Goal: Information Seeking & Learning: Learn about a topic

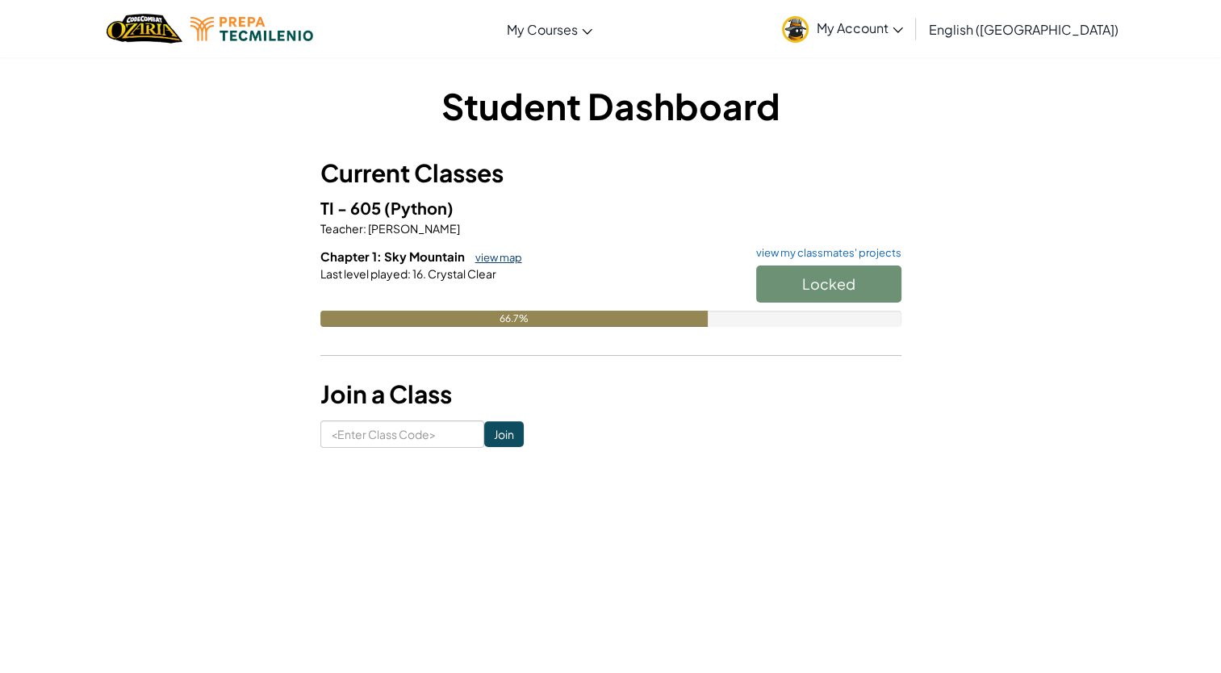
click at [499, 261] on link "view map" at bounding box center [494, 257] width 55 height 13
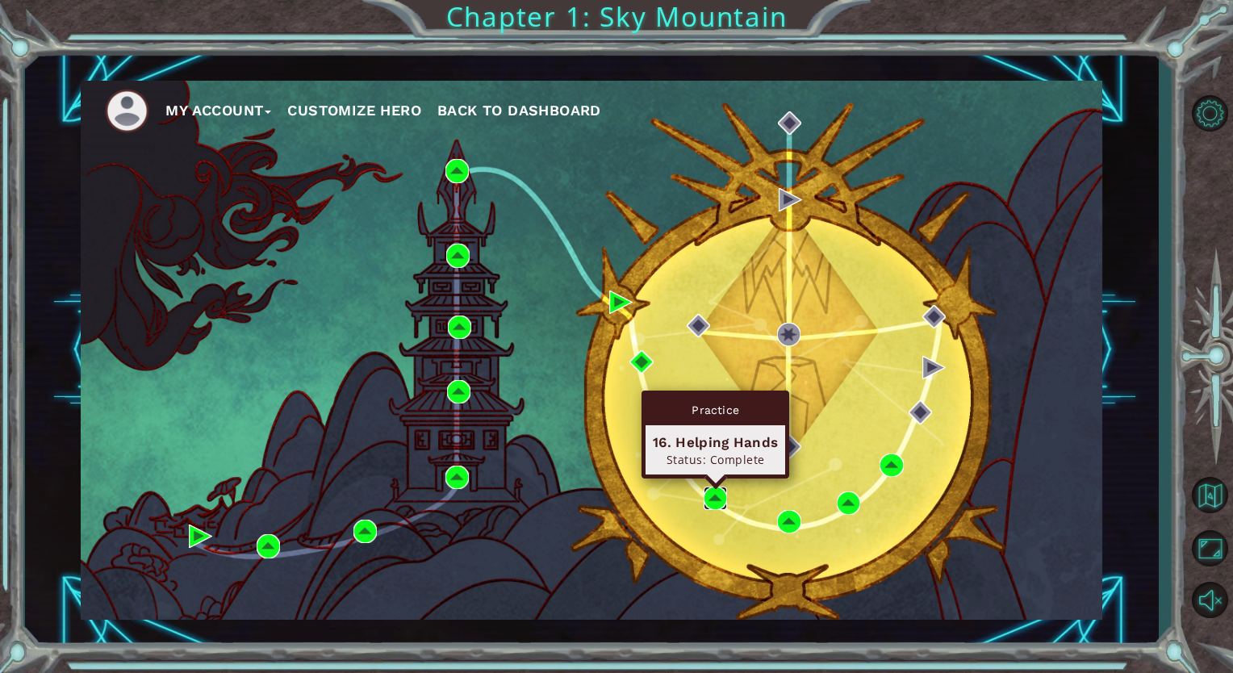
click at [713, 489] on img at bounding box center [715, 498] width 23 height 23
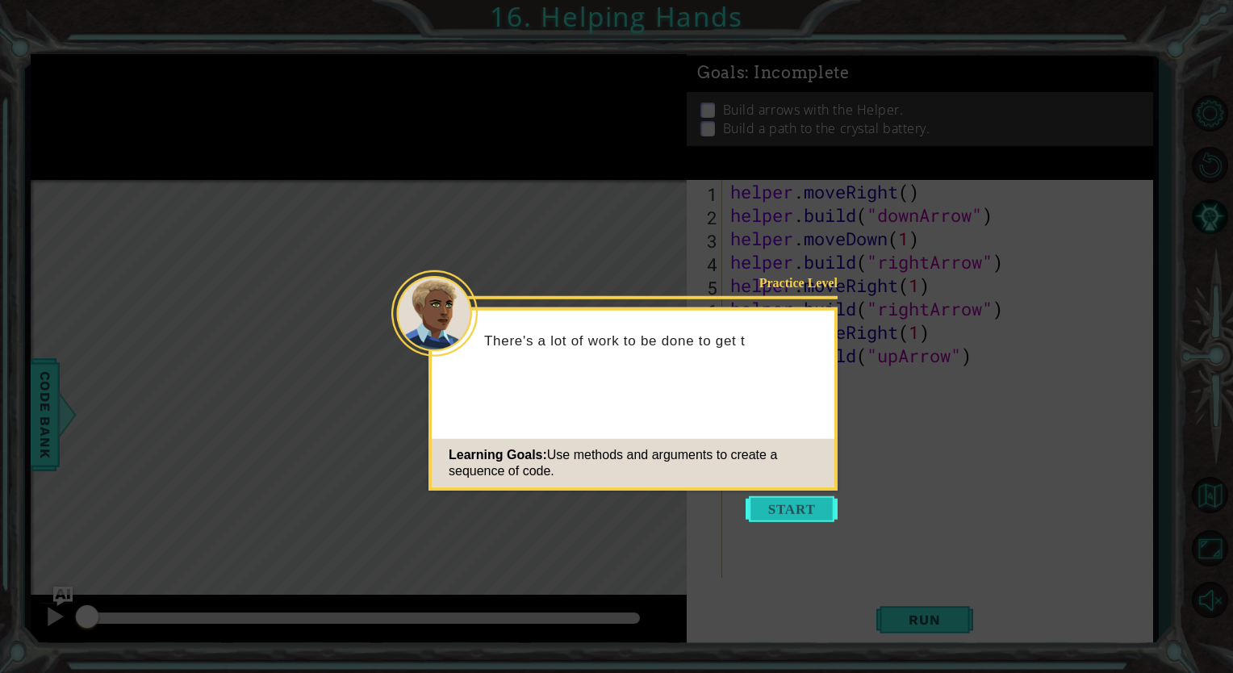
click at [784, 504] on button "Start" at bounding box center [792, 509] width 92 height 26
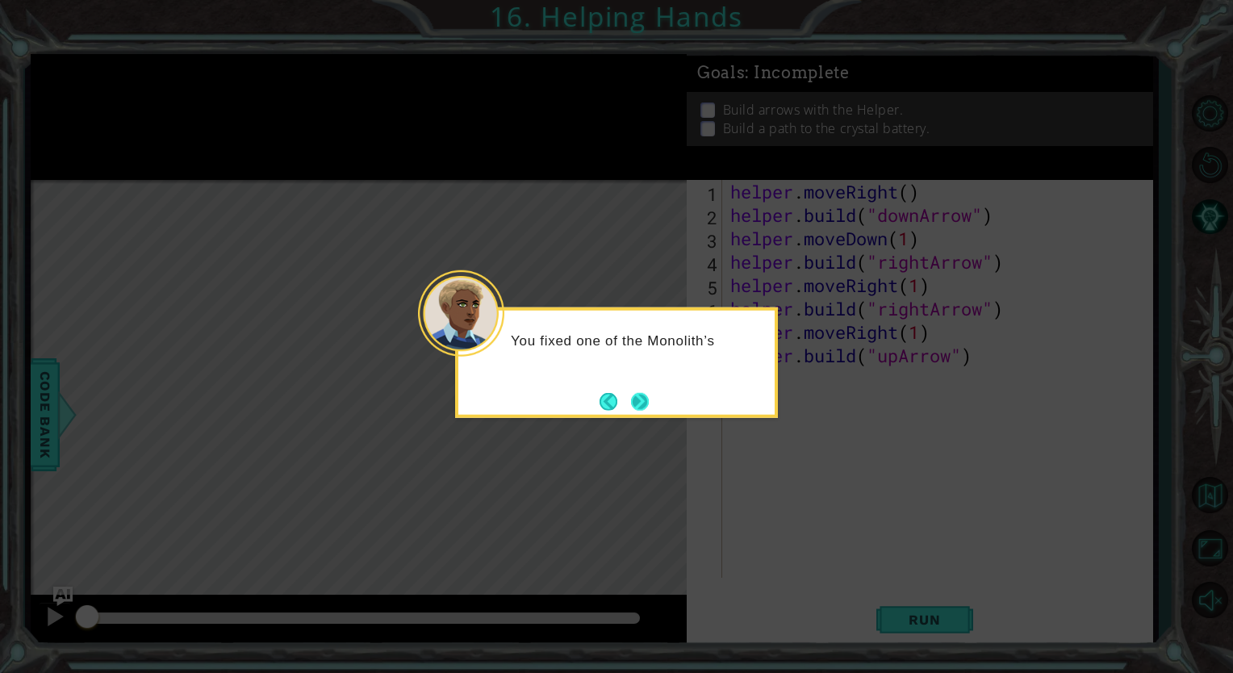
click at [642, 403] on button "Next" at bounding box center [640, 401] width 18 height 18
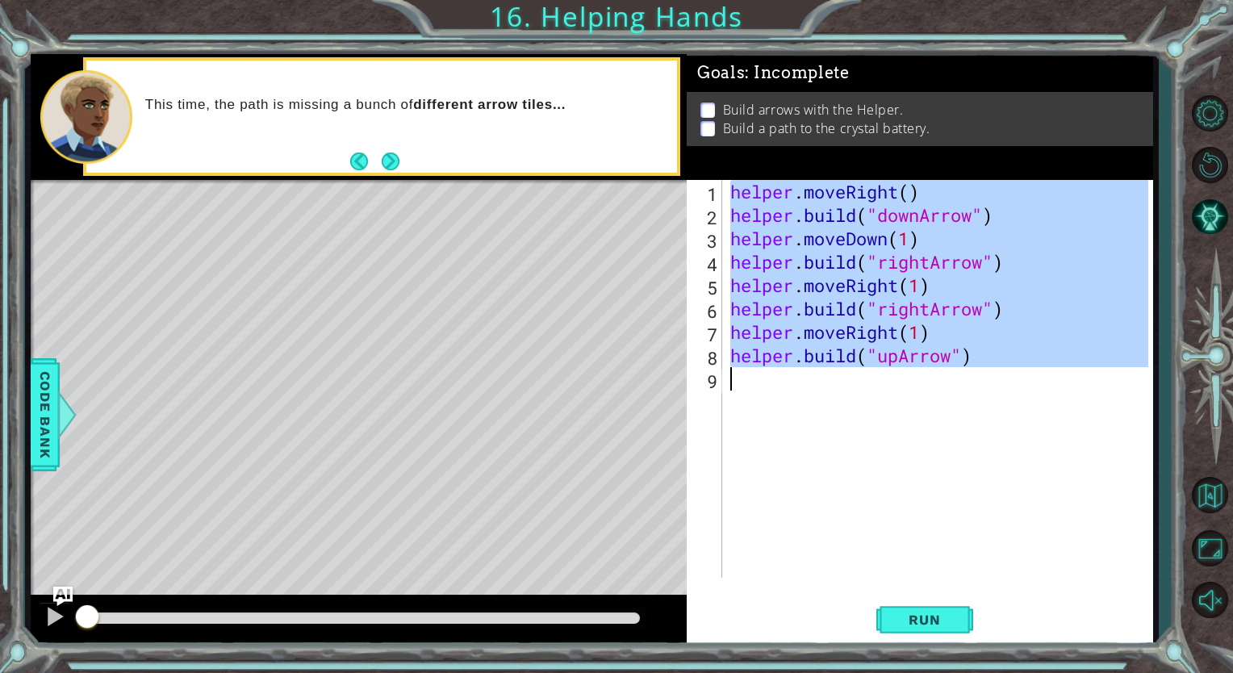
drag, startPoint x: 730, startPoint y: 188, endPoint x: 1035, endPoint y: 395, distance: 368.9
click at [1035, 395] on div "helper . moveRight ( ) helper . build ( "downArrow" ) helper . moveDown ( 1 ) h…" at bounding box center [941, 402] width 429 height 445
type textarea "[DOMAIN_NAME]("upArrow")"
click at [1216, 496] on button "Back to Map" at bounding box center [1209, 495] width 47 height 47
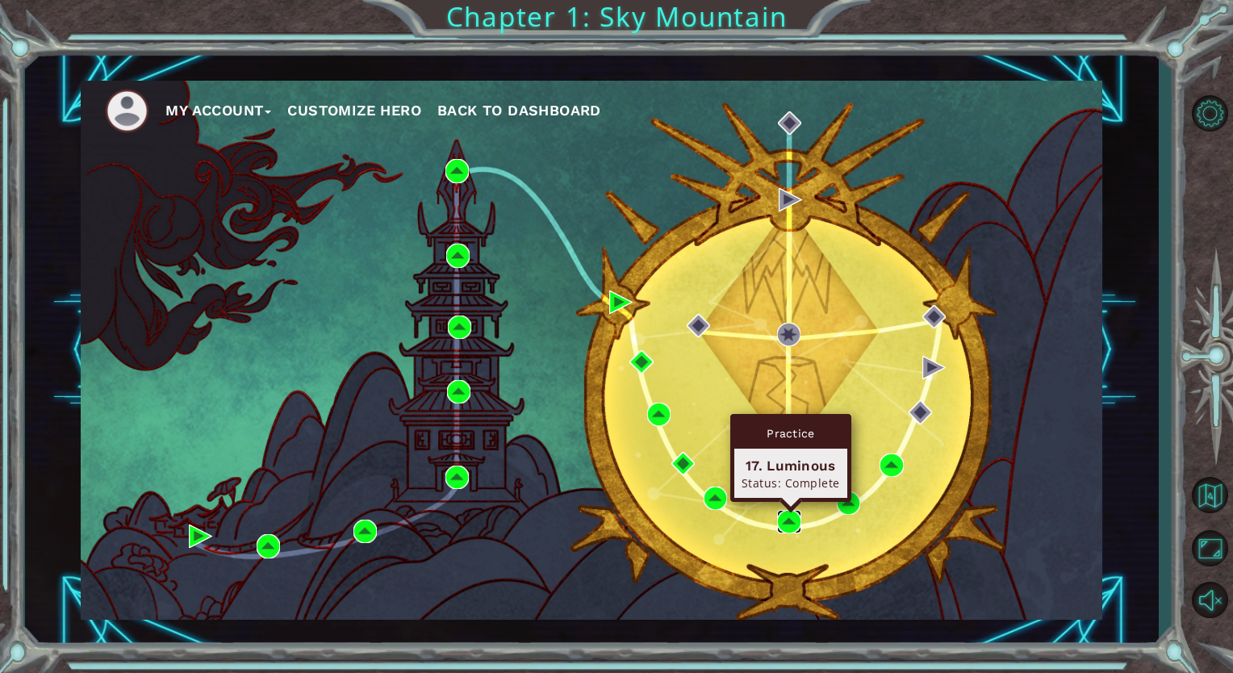
click at [777, 512] on img at bounding box center [788, 521] width 23 height 23
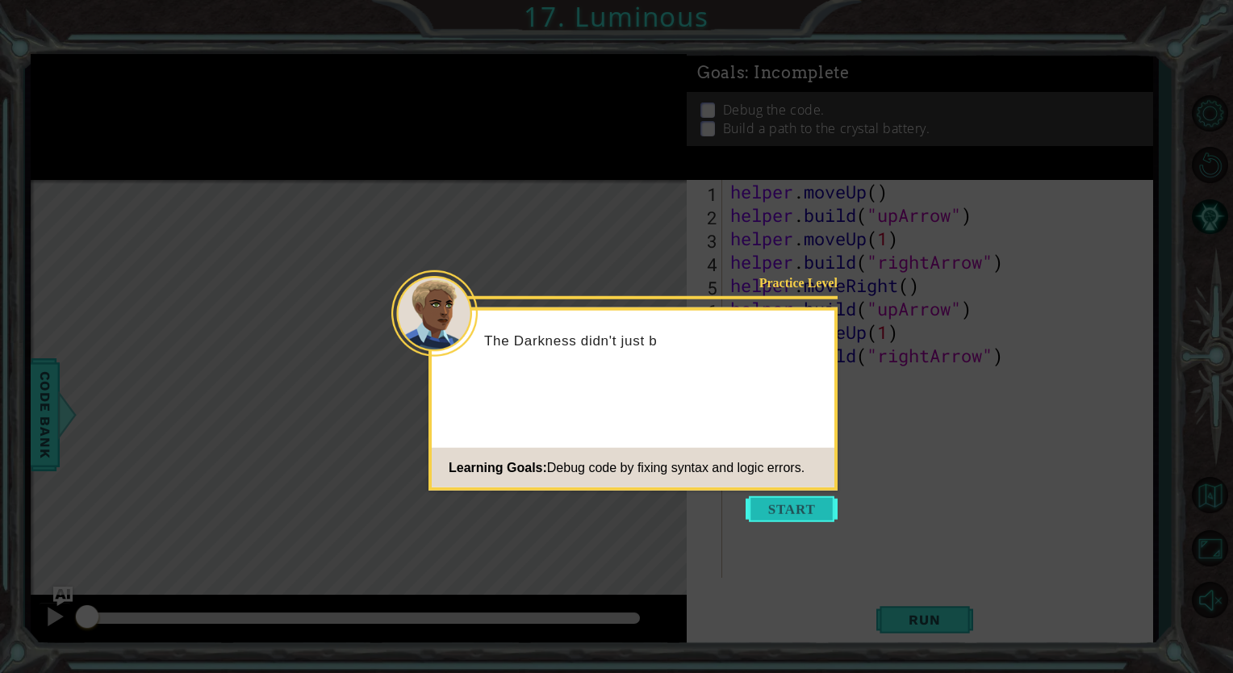
click at [786, 508] on button "Start" at bounding box center [792, 509] width 92 height 26
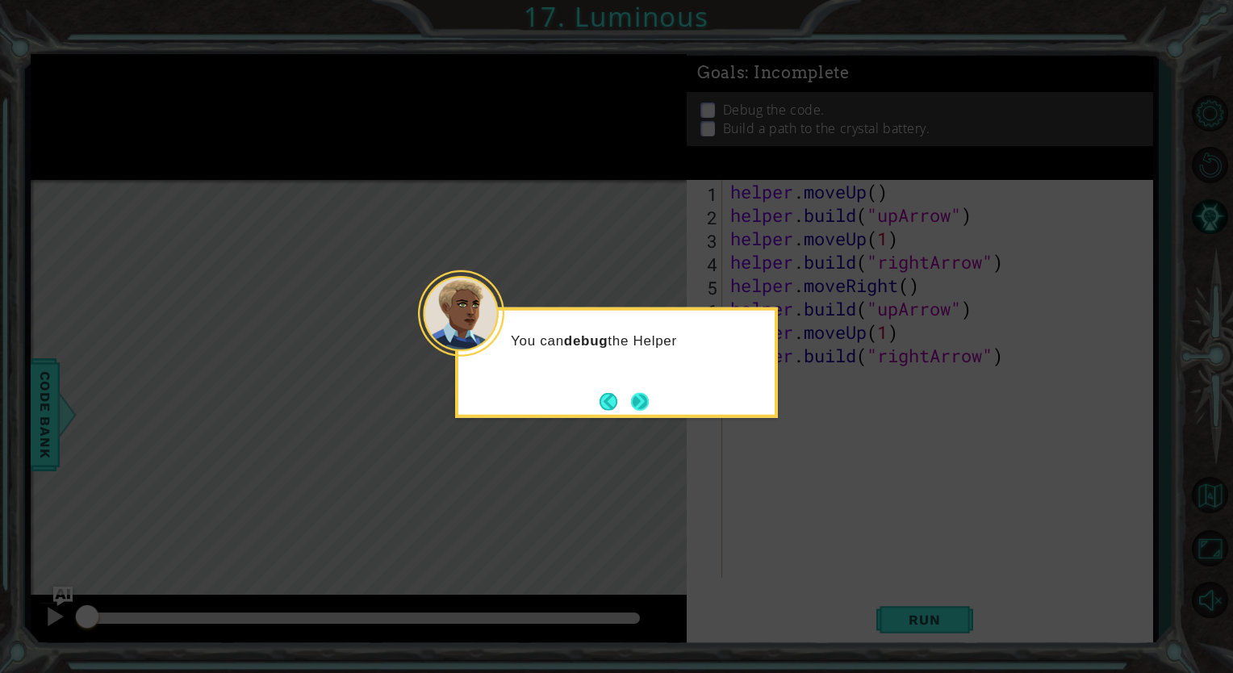
click at [638, 400] on button "Next" at bounding box center [640, 401] width 18 height 18
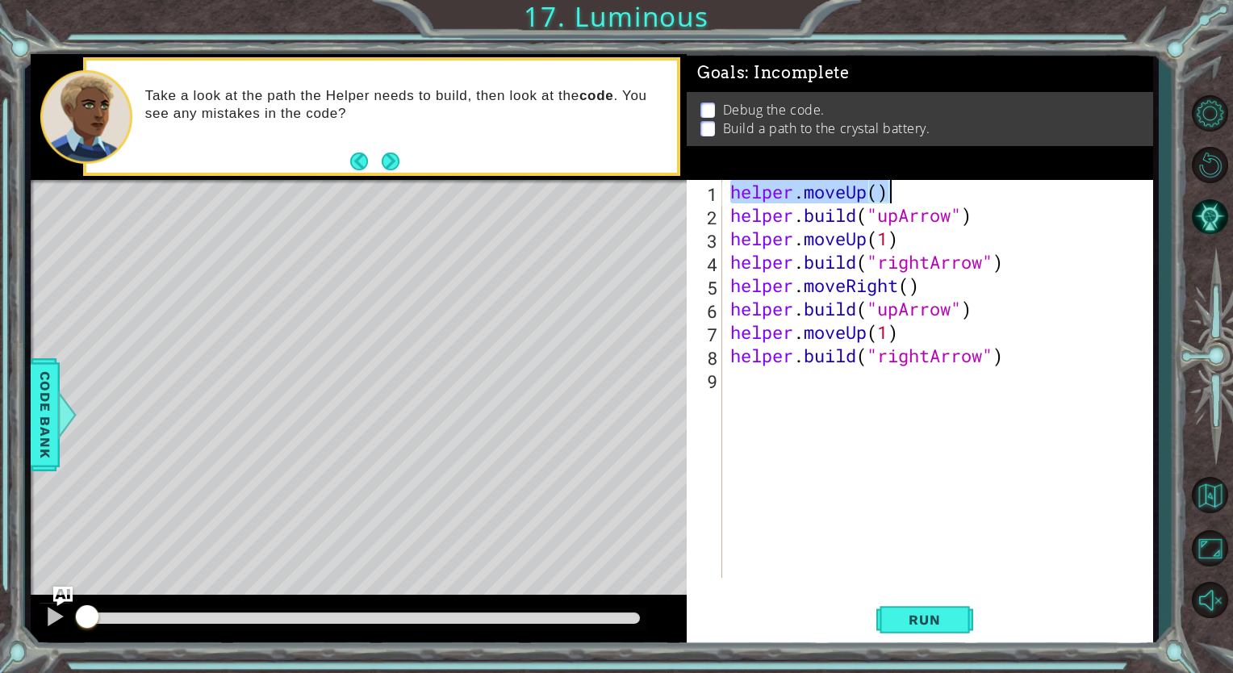
drag, startPoint x: 731, startPoint y: 192, endPoint x: 913, endPoint y: 194, distance: 181.6
click at [913, 194] on div "helper . moveUp ( ) helper . build ( "upArrow" ) helper . moveUp ( 1 ) helper .…" at bounding box center [941, 402] width 429 height 445
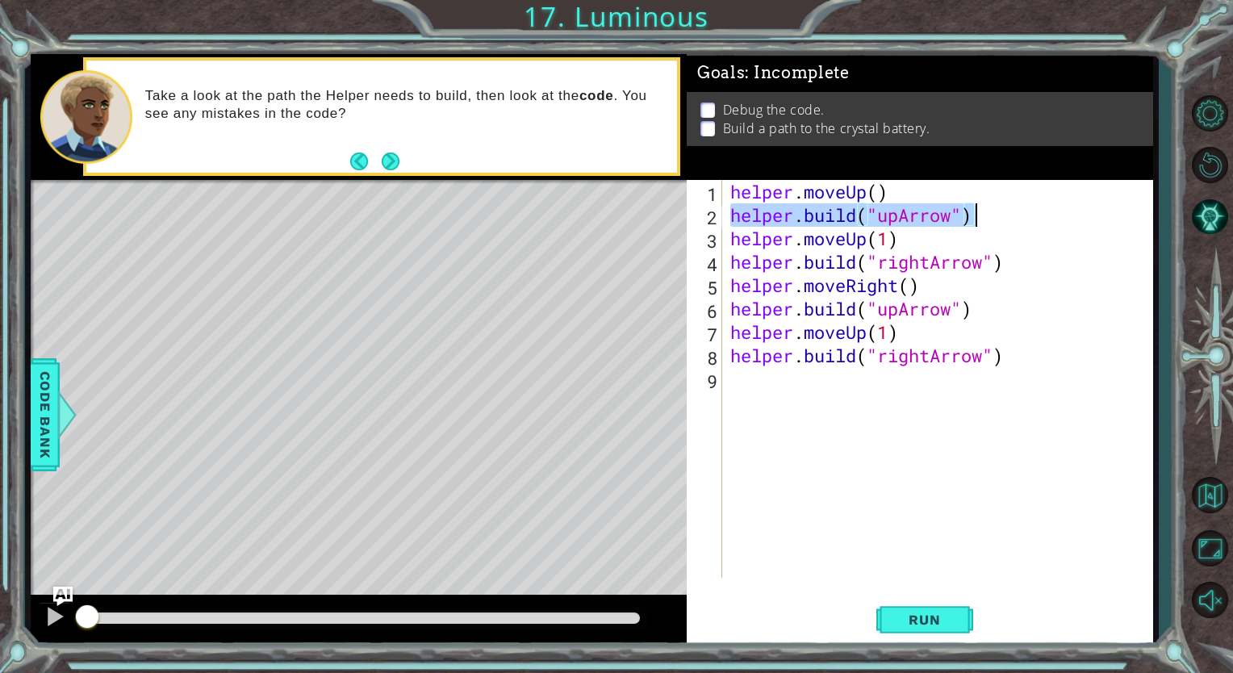
drag, startPoint x: 730, startPoint y: 214, endPoint x: 1054, endPoint y: 213, distance: 324.4
click at [1054, 213] on div "helper . moveUp ( ) helper . build ( "upArrow" ) helper . moveUp ( 1 ) helper .…" at bounding box center [941, 402] width 429 height 445
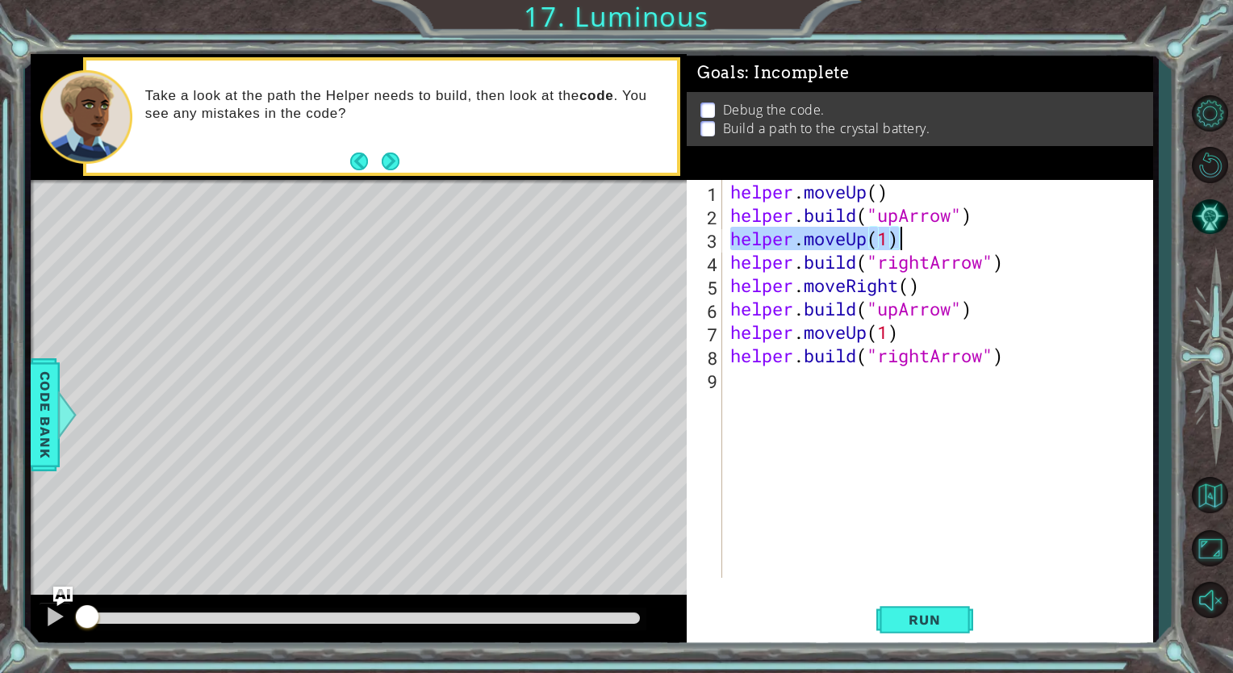
drag, startPoint x: 728, startPoint y: 238, endPoint x: 911, endPoint y: 237, distance: 183.2
click at [911, 237] on div "helper . moveUp ( ) helper . build ( "upArrow" ) helper . moveUp ( 1 ) helper .…" at bounding box center [941, 402] width 429 height 445
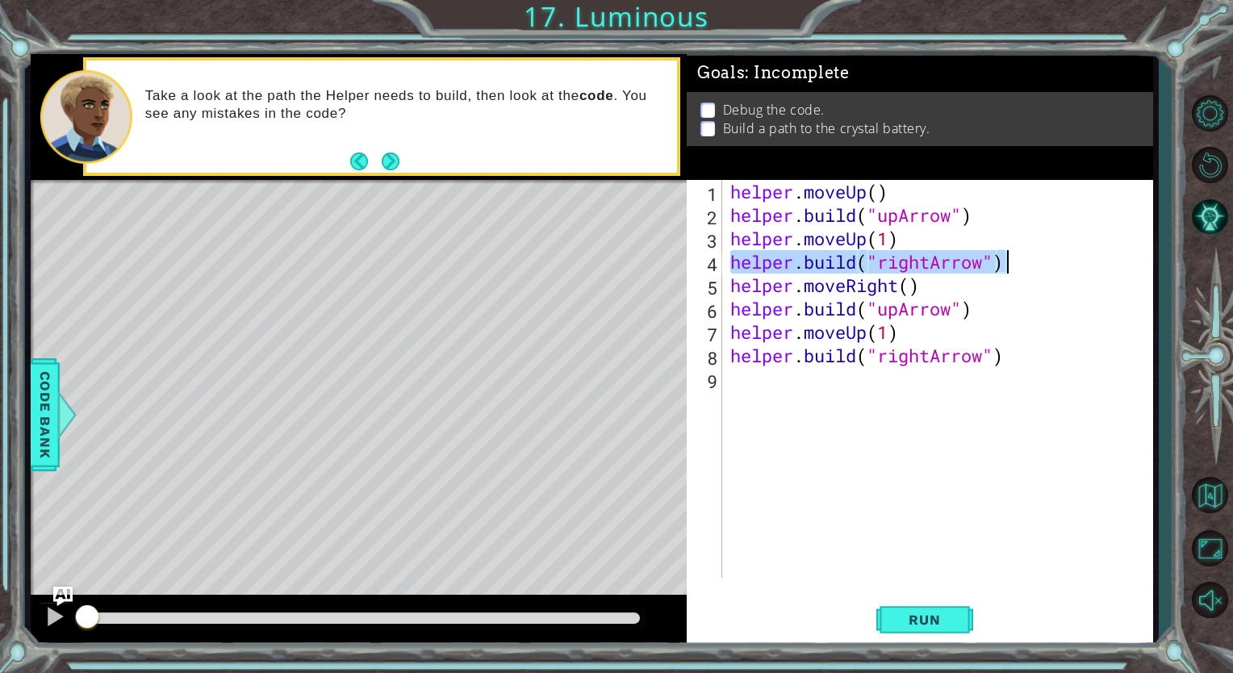
drag, startPoint x: 733, startPoint y: 263, endPoint x: 1106, endPoint y: 261, distance: 372.8
click at [1106, 261] on div "helper . moveUp ( ) helper . build ( "upArrow" ) helper . moveUp ( 1 ) helper .…" at bounding box center [941, 402] width 429 height 445
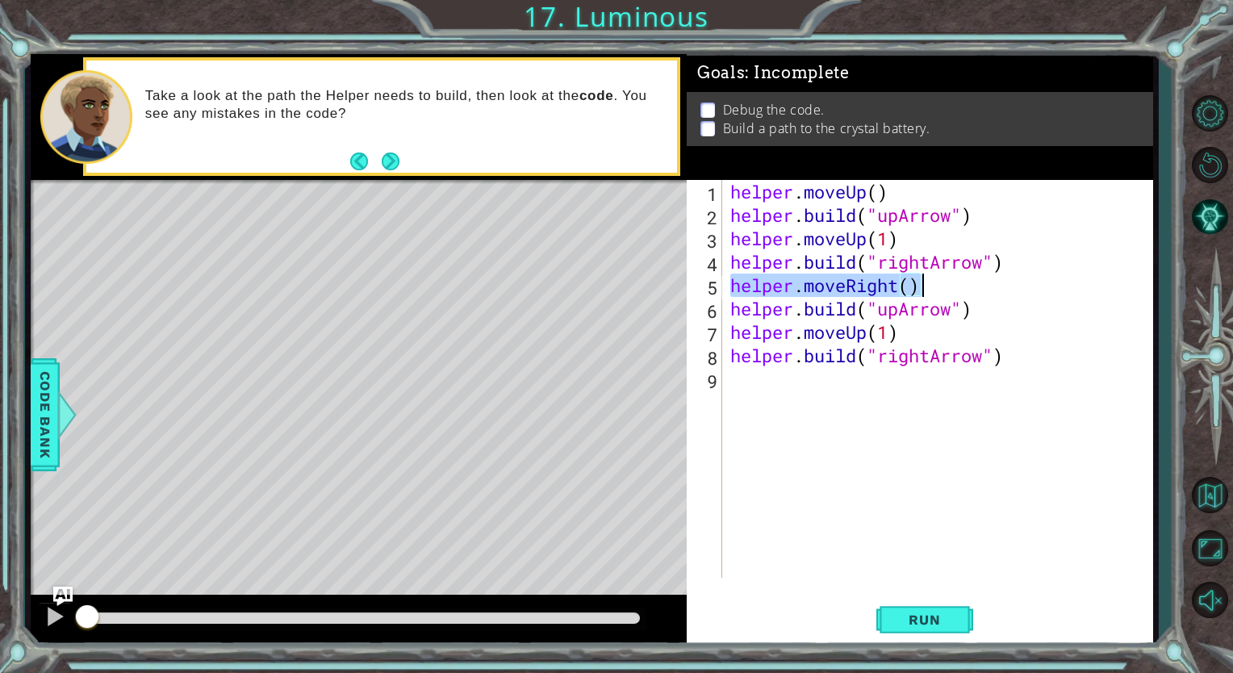
drag, startPoint x: 730, startPoint y: 284, endPoint x: 964, endPoint y: 282, distance: 233.2
click at [964, 282] on div "helper . moveUp ( ) helper . build ( "upArrow" ) helper . moveUp ( 1 ) helper .…" at bounding box center [941, 402] width 429 height 445
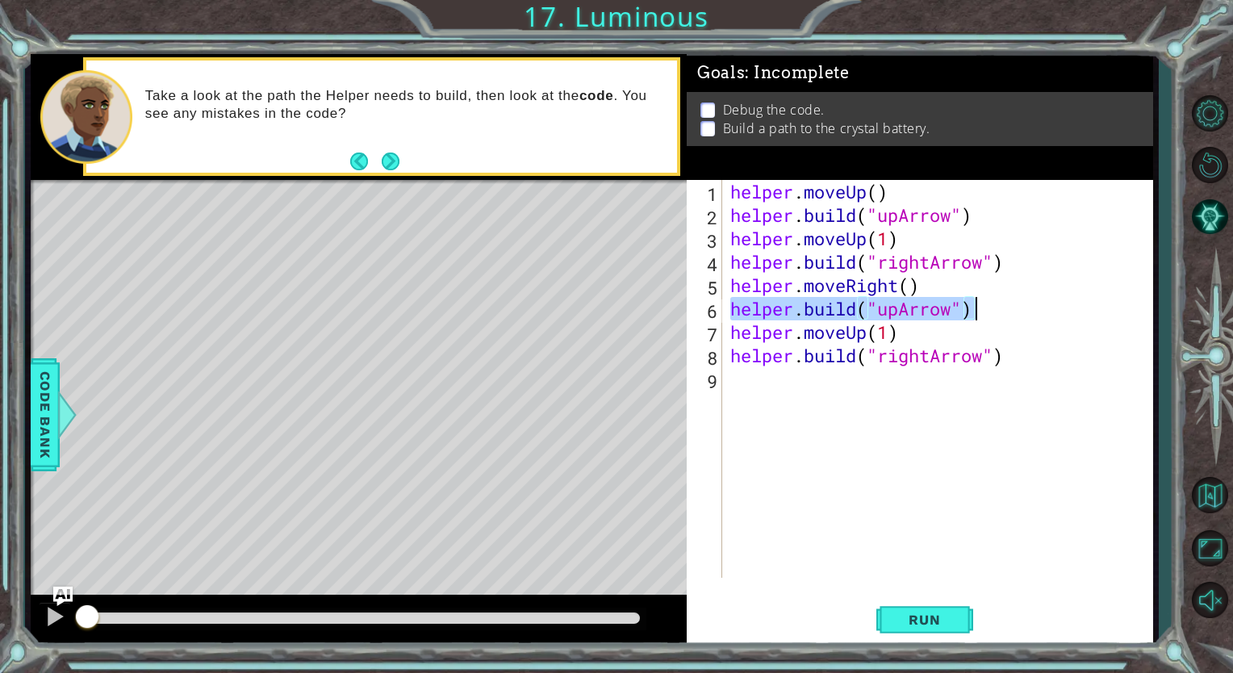
drag, startPoint x: 728, startPoint y: 317, endPoint x: 1018, endPoint y: 318, distance: 289.7
click at [1018, 318] on div "helper . moveUp ( ) helper . build ( "upArrow" ) helper . moveUp ( 1 ) helper .…" at bounding box center [941, 402] width 429 height 445
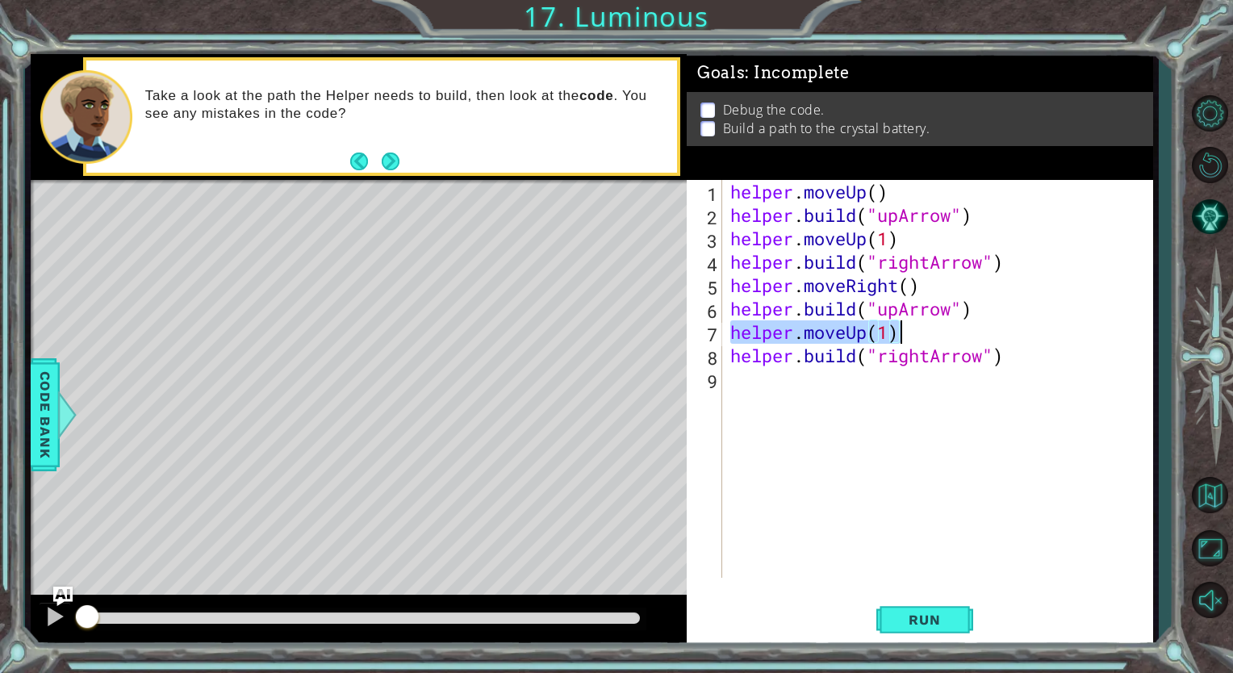
drag, startPoint x: 730, startPoint y: 333, endPoint x: 905, endPoint y: 335, distance: 175.9
click at [905, 335] on div "helper . moveUp ( ) helper . build ( "upArrow" ) helper . moveUp ( 1 ) helper .…" at bounding box center [941, 402] width 429 height 445
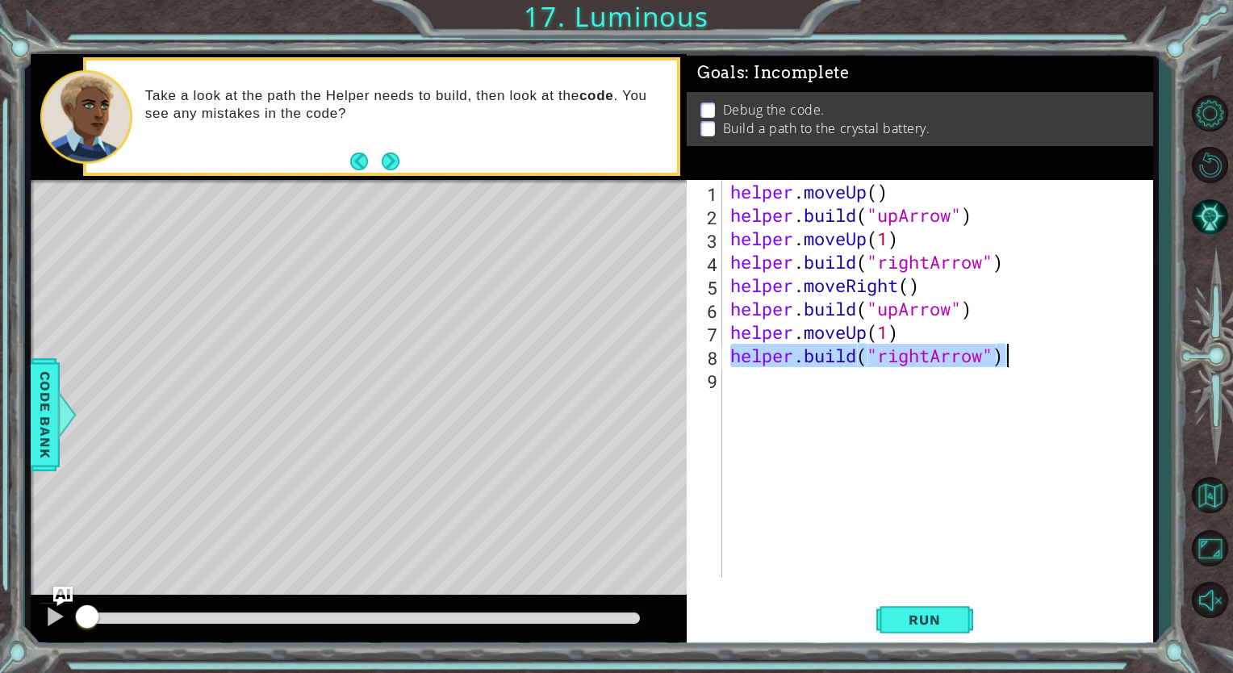
drag, startPoint x: 731, startPoint y: 353, endPoint x: 1046, endPoint y: 360, distance: 314.8
click at [1046, 360] on div "helper . moveUp ( ) helper . build ( "upArrow" ) helper . moveUp ( 1 ) helper .…" at bounding box center [941, 402] width 429 height 445
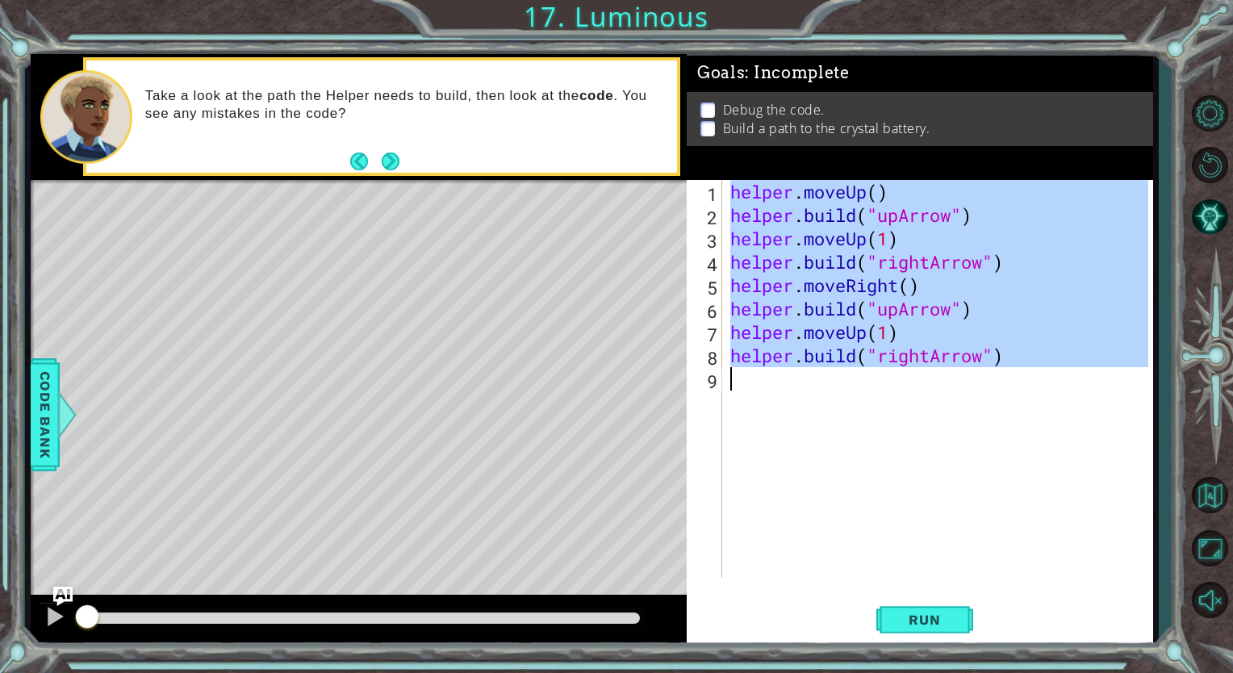
drag, startPoint x: 730, startPoint y: 192, endPoint x: 1049, endPoint y: 395, distance: 378.8
click at [1049, 395] on div "helper . moveUp ( ) helper . build ( "upArrow" ) helper . moveUp ( 1 ) helper .…" at bounding box center [941, 402] width 429 height 445
type textarea "[DOMAIN_NAME]("rightArrow")"
click at [1204, 492] on button "Back to Map" at bounding box center [1209, 495] width 47 height 47
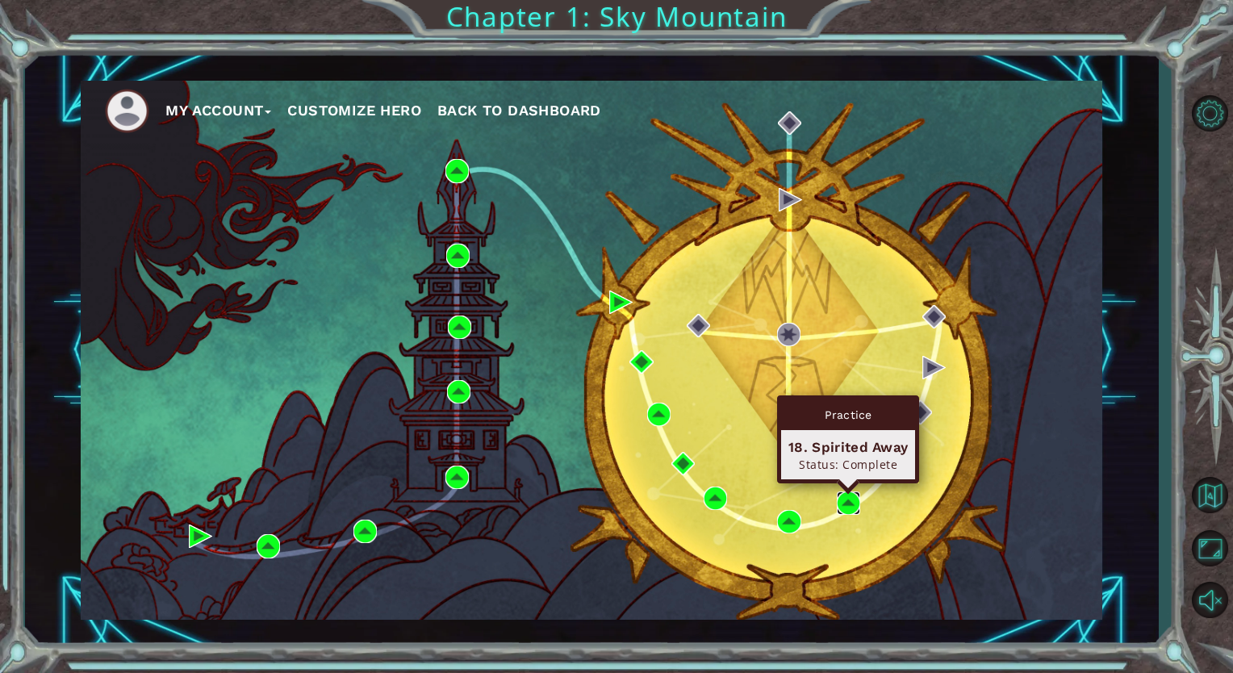
click at [842, 494] on img at bounding box center [848, 502] width 23 height 23
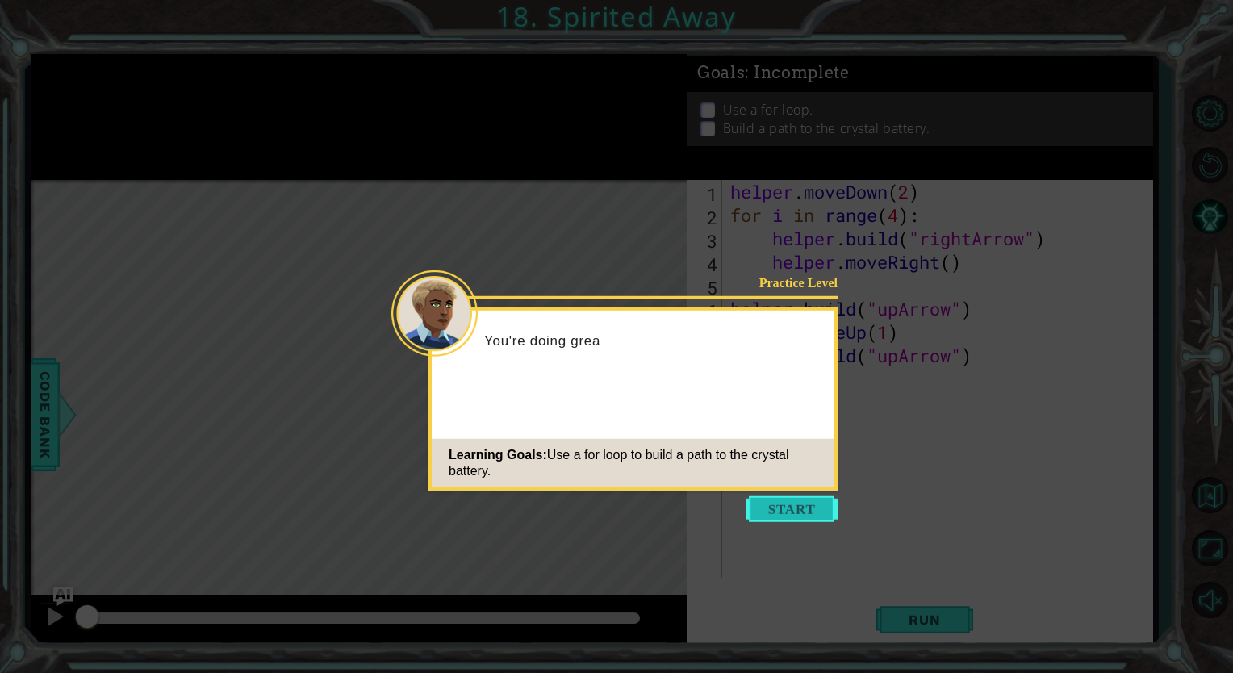
click at [801, 504] on button "Start" at bounding box center [792, 509] width 92 height 26
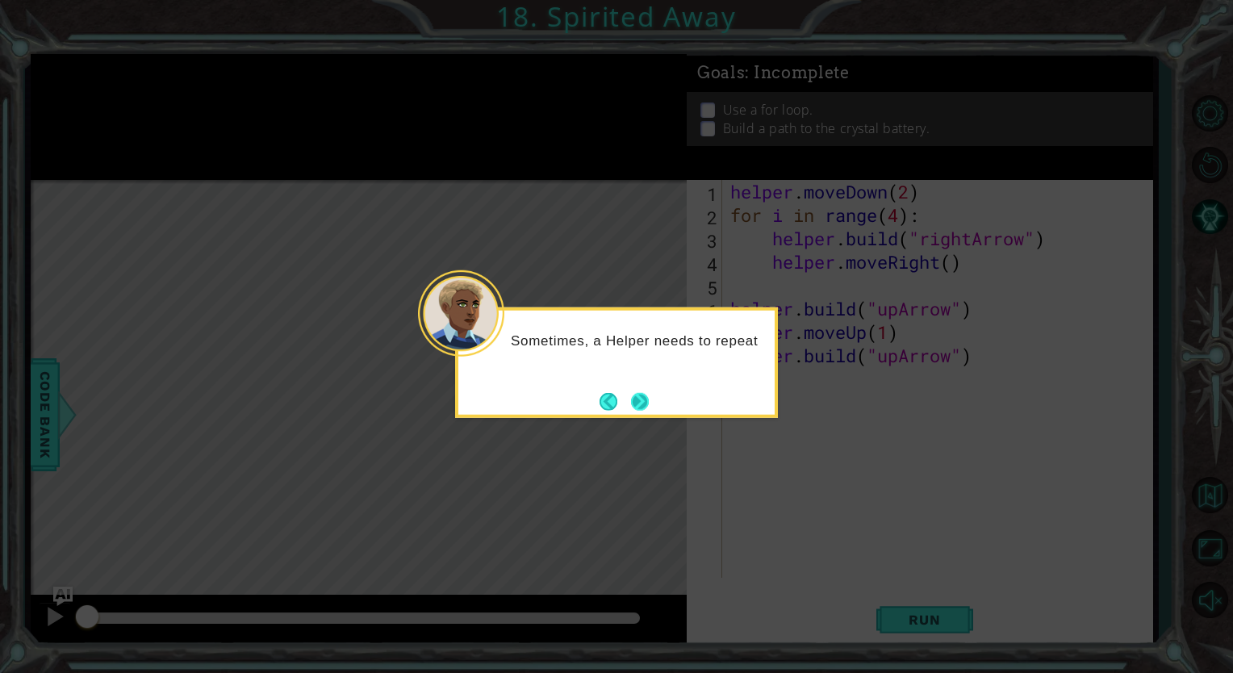
click at [639, 402] on button "Next" at bounding box center [640, 401] width 18 height 18
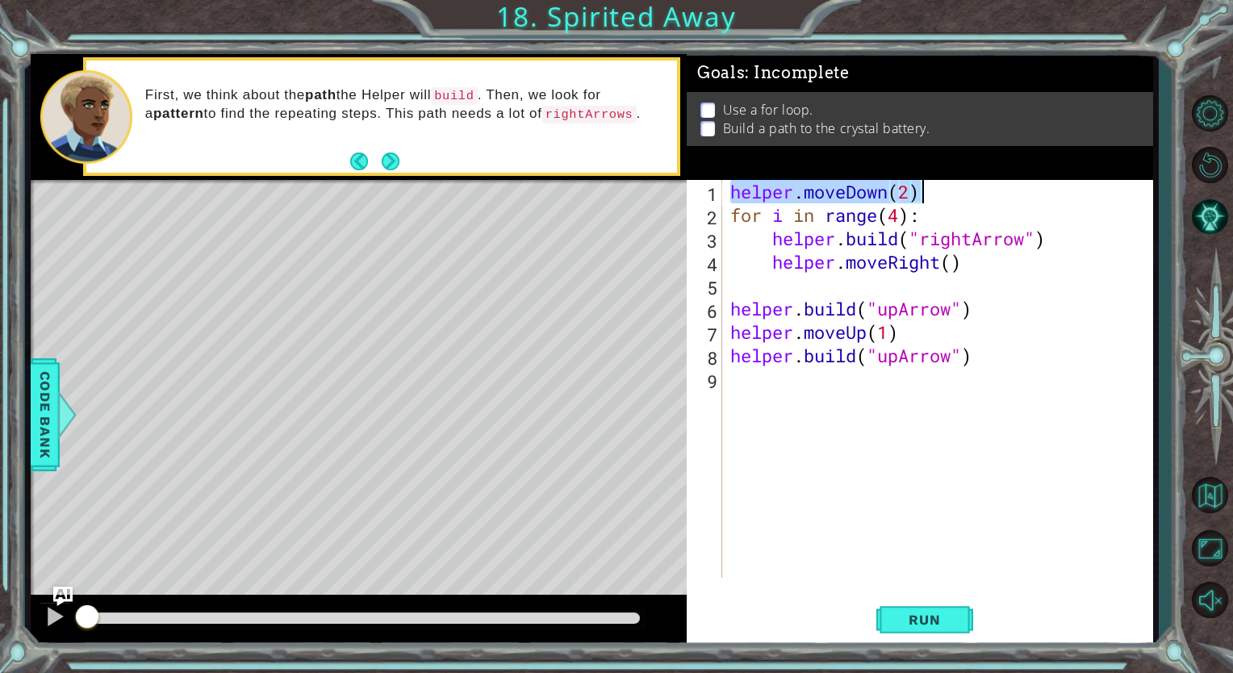
drag, startPoint x: 727, startPoint y: 191, endPoint x: 934, endPoint y: 198, distance: 206.7
click at [934, 198] on div "helper . moveDown ( 2 ) for i in range ( 4 ) : helper . build ( "rightArrow" ) …" at bounding box center [941, 402] width 429 height 445
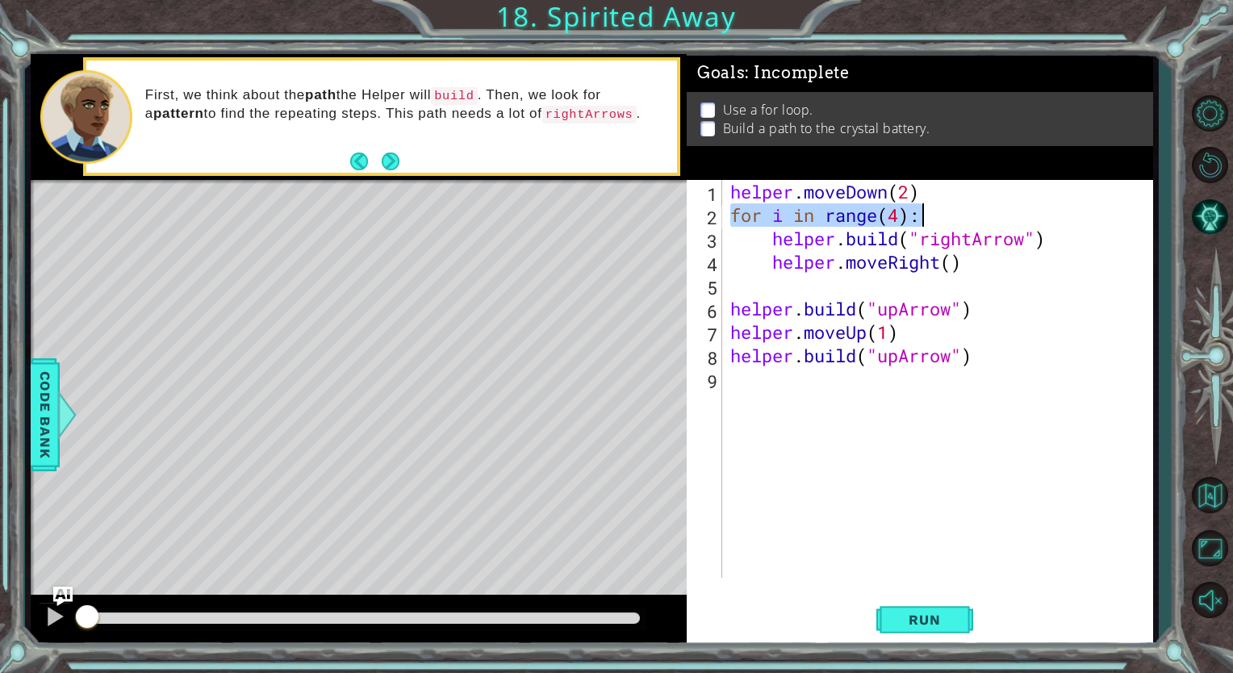
drag, startPoint x: 730, startPoint y: 215, endPoint x: 930, endPoint y: 211, distance: 200.2
click at [930, 211] on div "helper . moveDown ( 2 ) for i in range ( 4 ) : helper . build ( "rightArrow" ) …" at bounding box center [941, 402] width 429 height 445
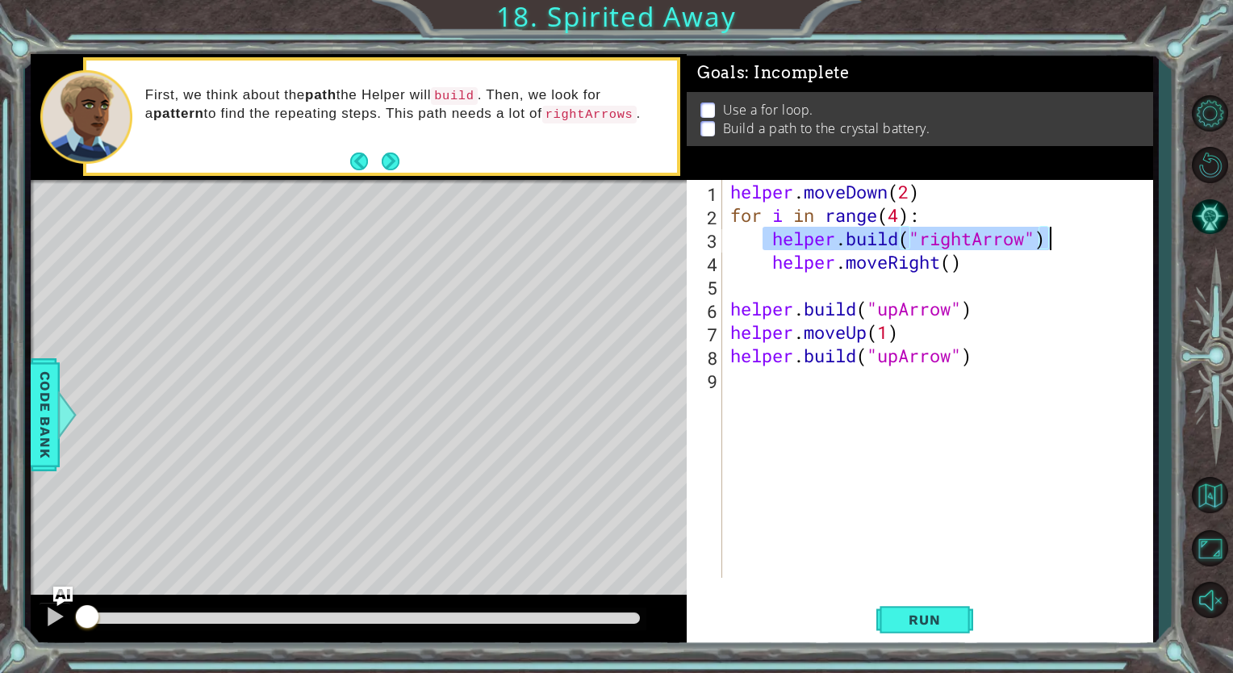
drag, startPoint x: 766, startPoint y: 244, endPoint x: 1125, endPoint y: 237, distance: 359.2
click at [1125, 237] on div "helper . moveDown ( 2 ) for i in range ( 4 ) : helper . build ( "rightArrow" ) …" at bounding box center [941, 402] width 429 height 445
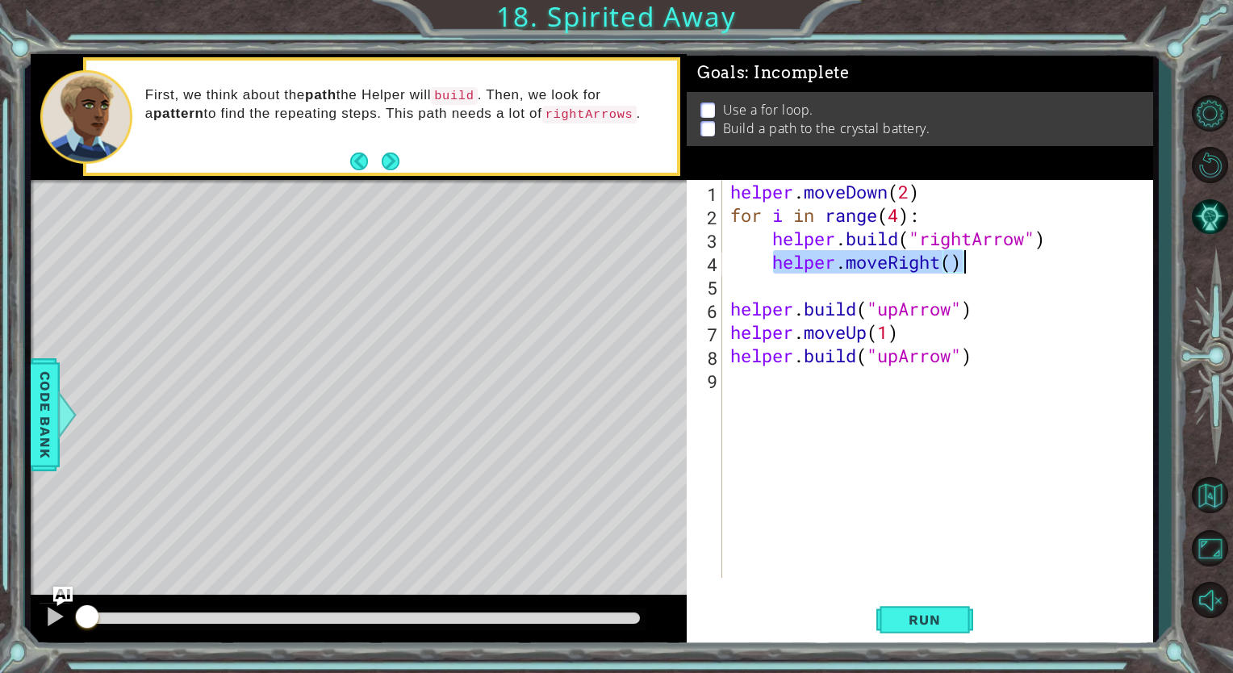
drag, startPoint x: 775, startPoint y: 261, endPoint x: 990, endPoint y: 260, distance: 215.5
click at [990, 260] on div "helper . moveDown ( 2 ) for i in range ( 4 ) : helper . build ( "rightArrow" ) …" at bounding box center [941, 402] width 429 height 445
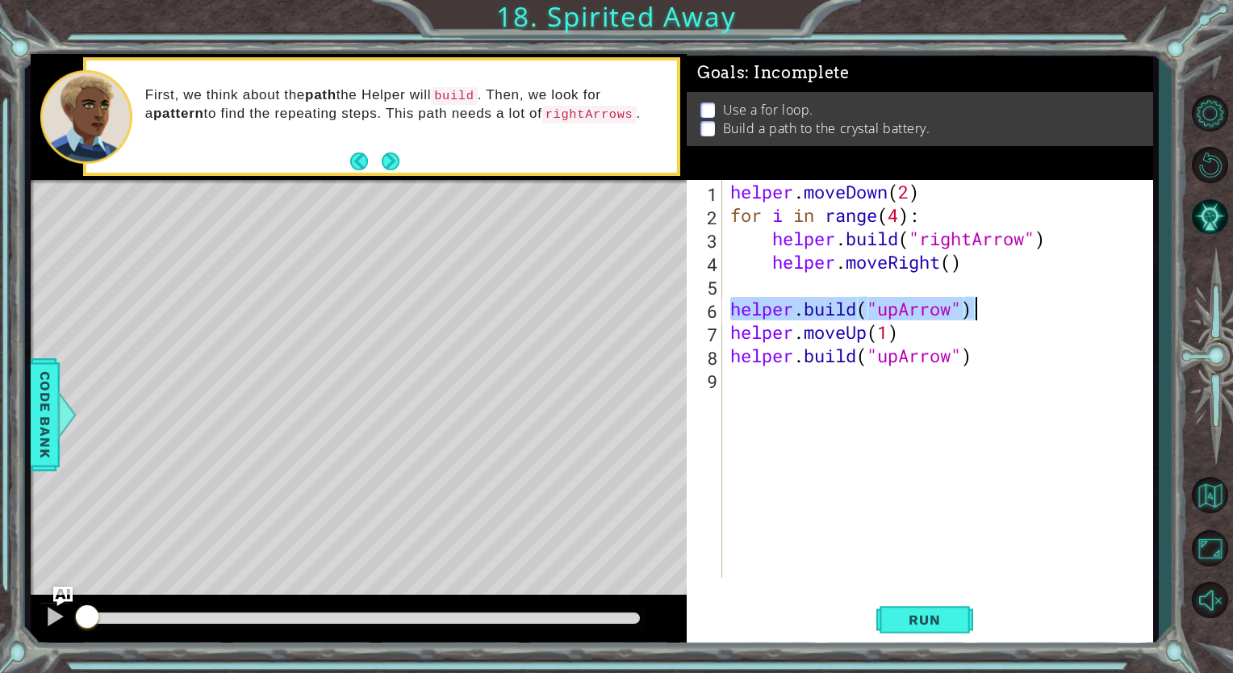
drag, startPoint x: 730, startPoint y: 306, endPoint x: 1007, endPoint y: 324, distance: 278.2
click at [1007, 324] on div "helper . moveDown ( 2 ) for i in range ( 4 ) : helper . build ( "rightArrow" ) …" at bounding box center [941, 402] width 429 height 445
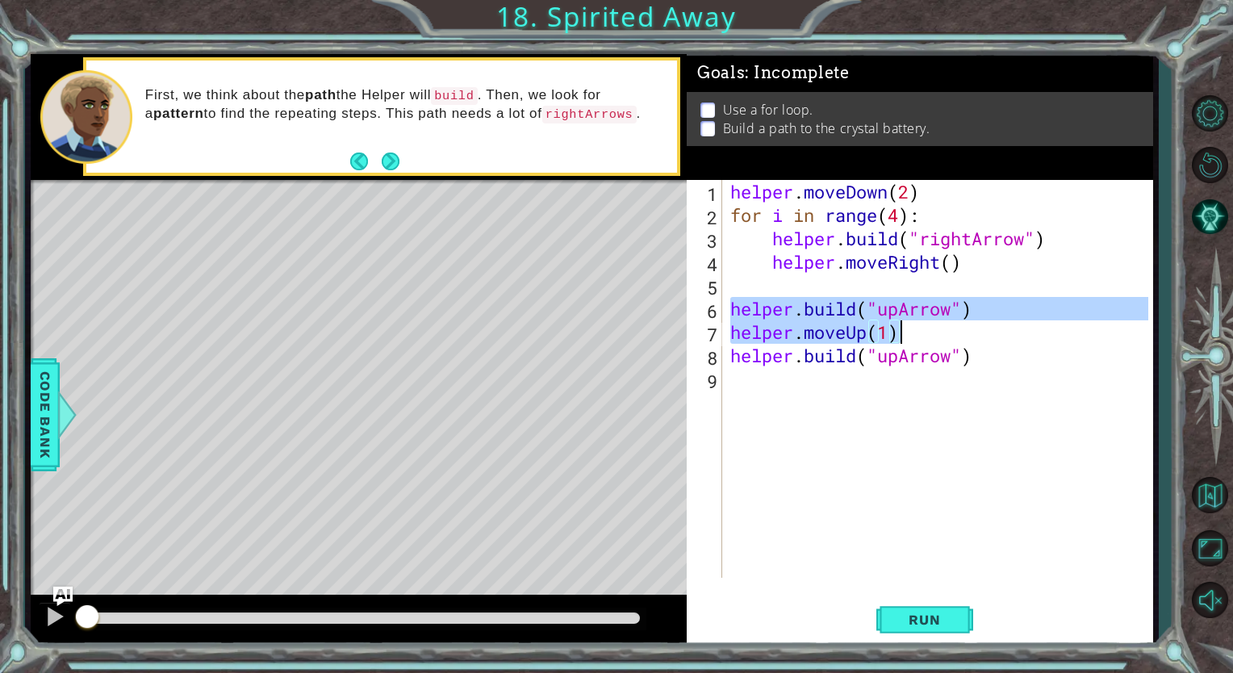
click at [1007, 324] on div "helper . moveDown ( 2 ) for i in range ( 4 ) : helper . build ( "rightArrow" ) …" at bounding box center [937, 379] width 421 height 398
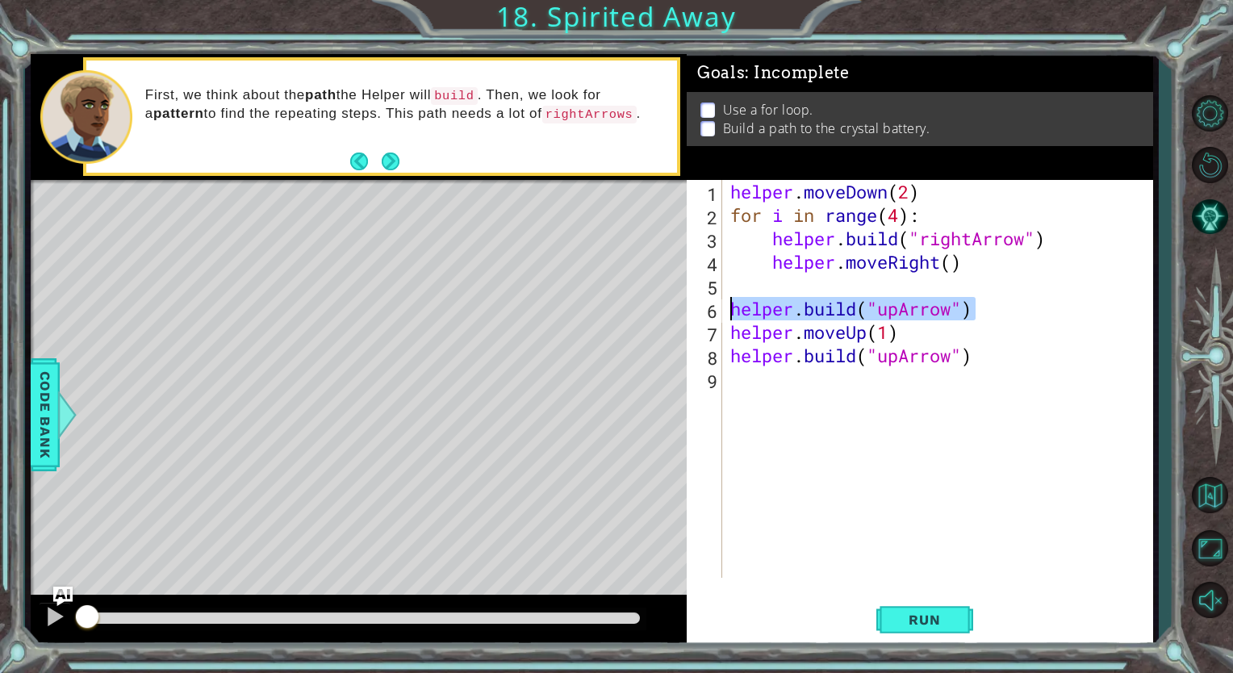
drag, startPoint x: 985, startPoint y: 312, endPoint x: 733, endPoint y: 309, distance: 251.8
click at [733, 309] on div "helper . moveDown ( 2 ) for i in range ( 4 ) : helper . build ( "rightArrow" ) …" at bounding box center [941, 402] width 429 height 445
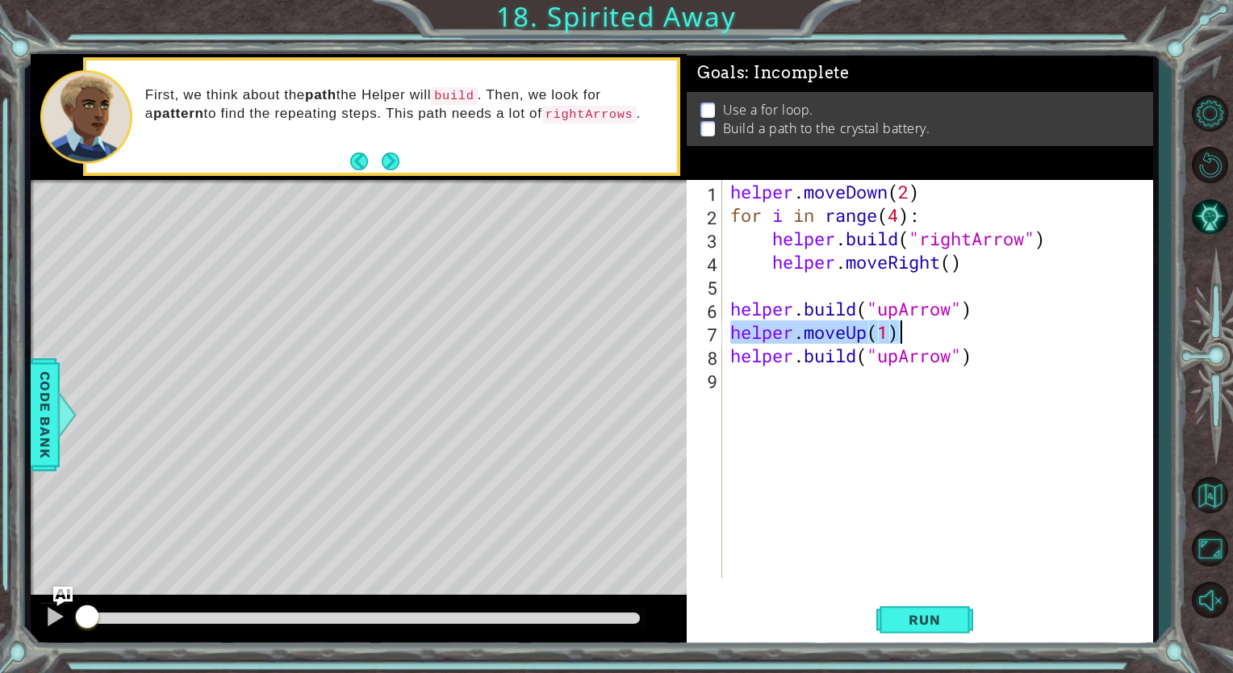
drag, startPoint x: 733, startPoint y: 334, endPoint x: 917, endPoint y: 333, distance: 184.0
click at [917, 333] on div "helper . moveDown ( 2 ) for i in range ( 4 ) : helper . build ( "rightArrow" ) …" at bounding box center [941, 402] width 429 height 445
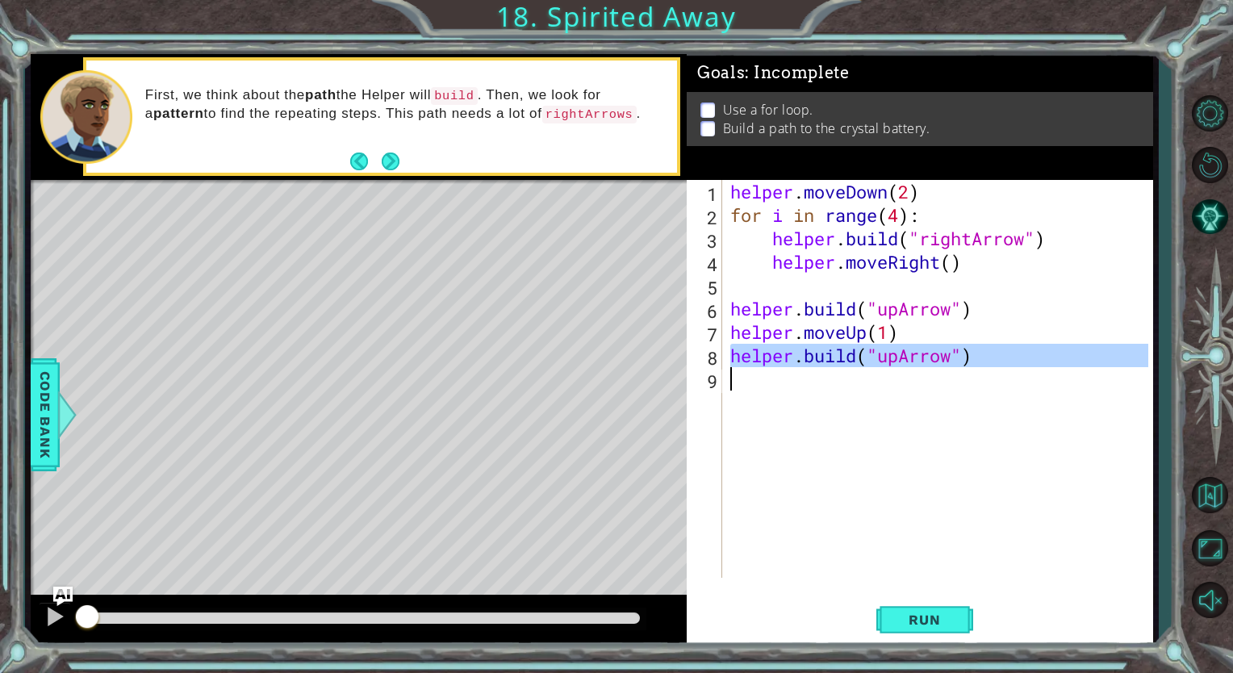
drag, startPoint x: 729, startPoint y: 357, endPoint x: 1091, endPoint y: 378, distance: 363.0
click at [1091, 378] on div "helper . moveDown ( 2 ) for i in range ( 4 ) : helper . build ( "rightArrow" ) …" at bounding box center [941, 402] width 429 height 445
type textarea "[DOMAIN_NAME]("upArrow")"
drag, startPoint x: 725, startPoint y: 194, endPoint x: 880, endPoint y: 291, distance: 182.0
click at [880, 291] on div "[DOMAIN_NAME]("upArrow") 1 2 3 4 5 6 7 8 9 helper . moveDown ( 2 ) for i in ran…" at bounding box center [918, 379] width 462 height 398
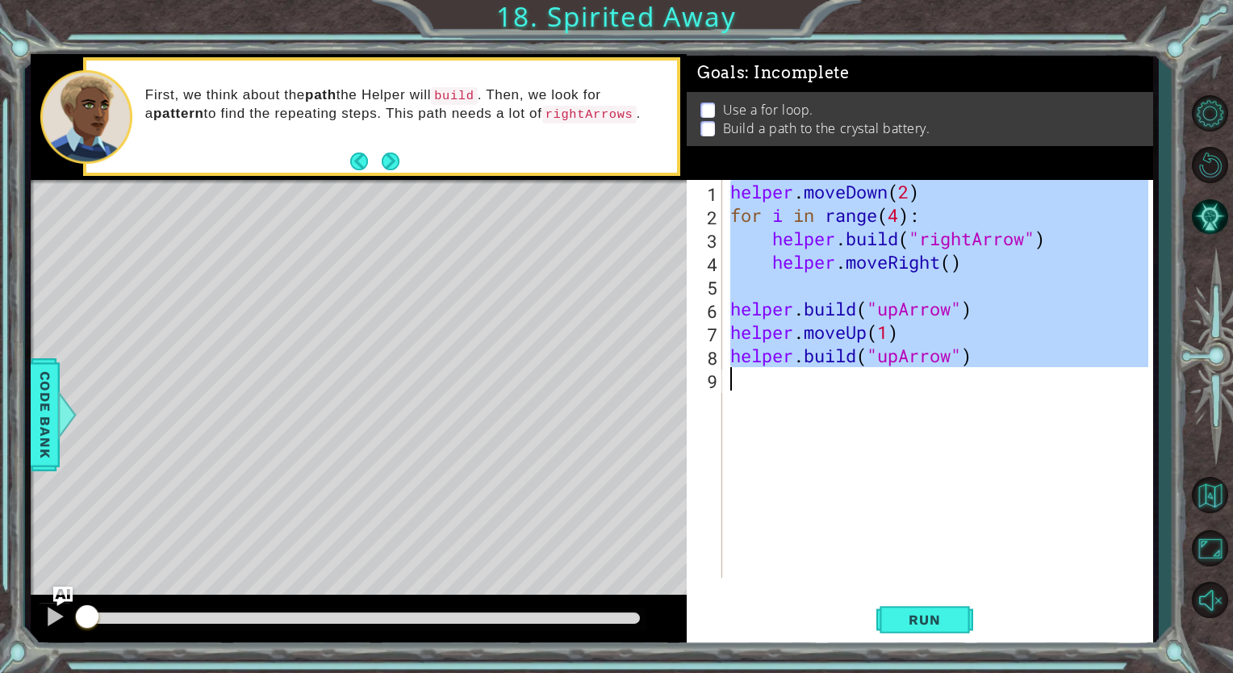
drag, startPoint x: 730, startPoint y: 189, endPoint x: 1044, endPoint y: 395, distance: 376.0
click at [1044, 395] on div "helper . moveDown ( 2 ) for i in range ( 4 ) : helper . build ( "rightArrow" ) …" at bounding box center [941, 402] width 429 height 445
type textarea "[DOMAIN_NAME]("upArrow")"
click at [1207, 496] on button "Back to Map" at bounding box center [1209, 495] width 47 height 47
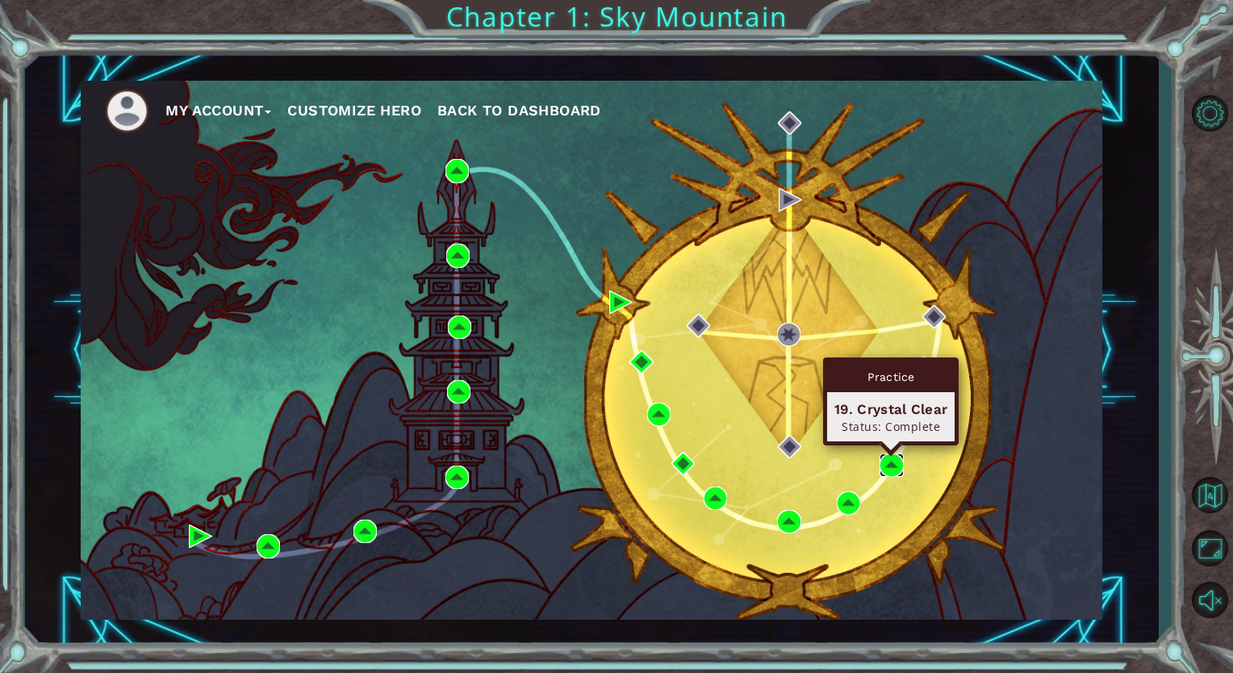
click at [894, 467] on img at bounding box center [891, 465] width 23 height 23
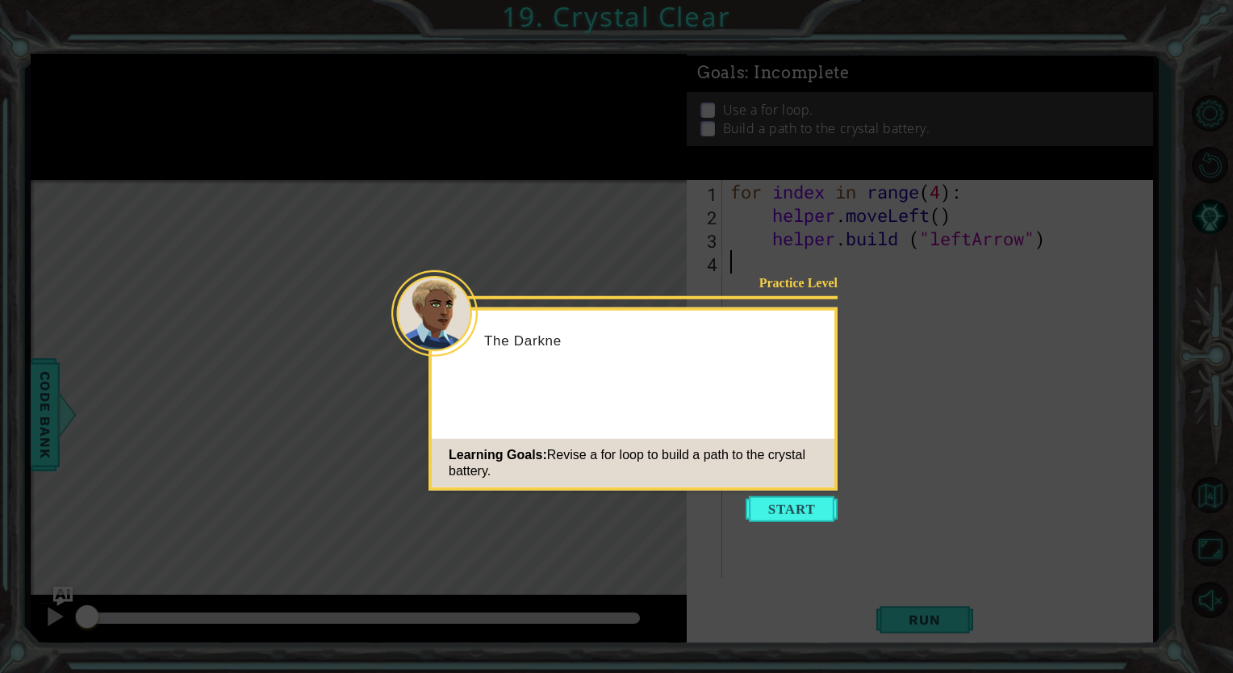
click at [780, 524] on icon at bounding box center [616, 336] width 1233 height 673
click at [780, 514] on button "Start" at bounding box center [792, 509] width 92 height 26
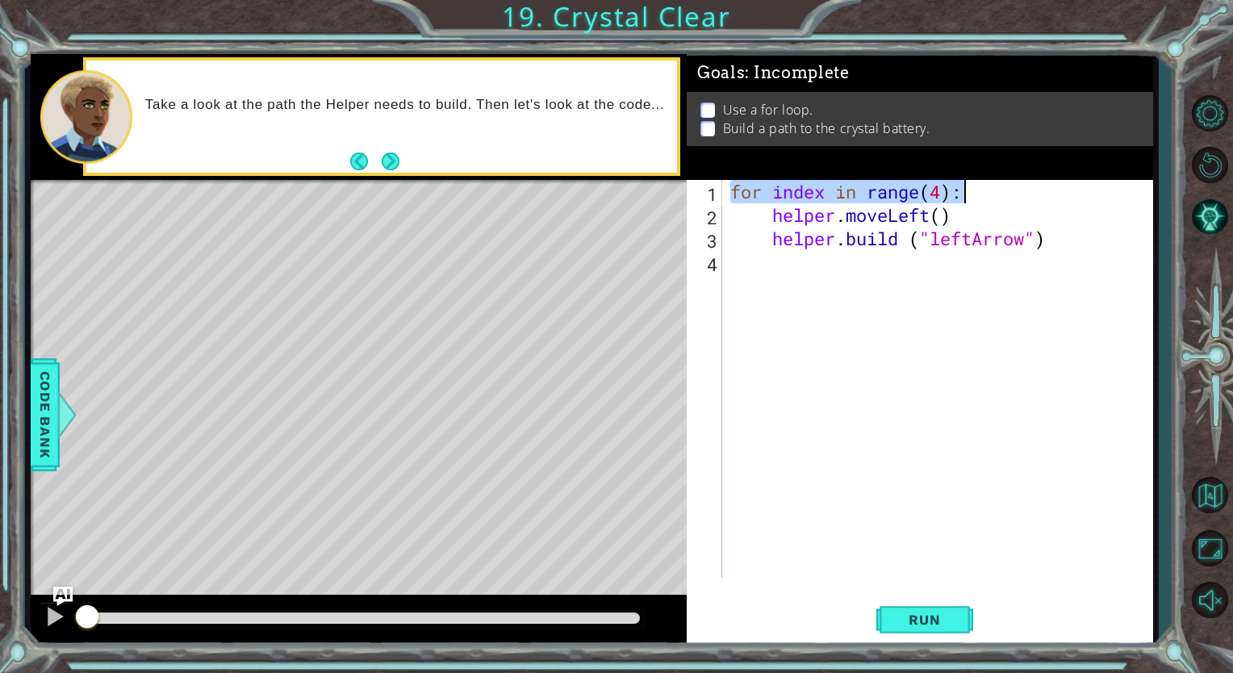
drag, startPoint x: 726, startPoint y: 197, endPoint x: 969, endPoint y: 196, distance: 242.9
click at [969, 196] on div "for index in range ( 4 ) : helper . moveLeft ( ) helper . build ( "leftArrow" )" at bounding box center [941, 402] width 429 height 445
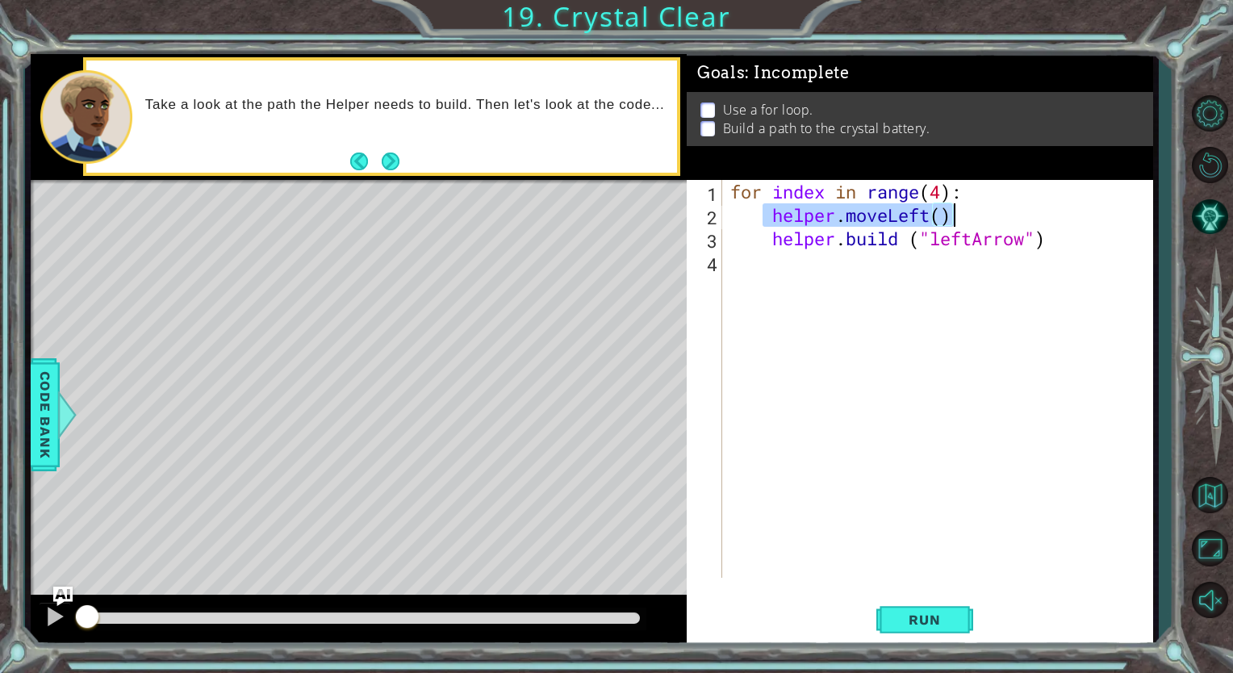
drag, startPoint x: 763, startPoint y: 215, endPoint x: 1006, endPoint y: 216, distance: 243.7
click at [1006, 216] on div "for index in range ( 4 ) : helper . moveLeft ( ) helper . build ( "leftArrow" )" at bounding box center [941, 402] width 429 height 445
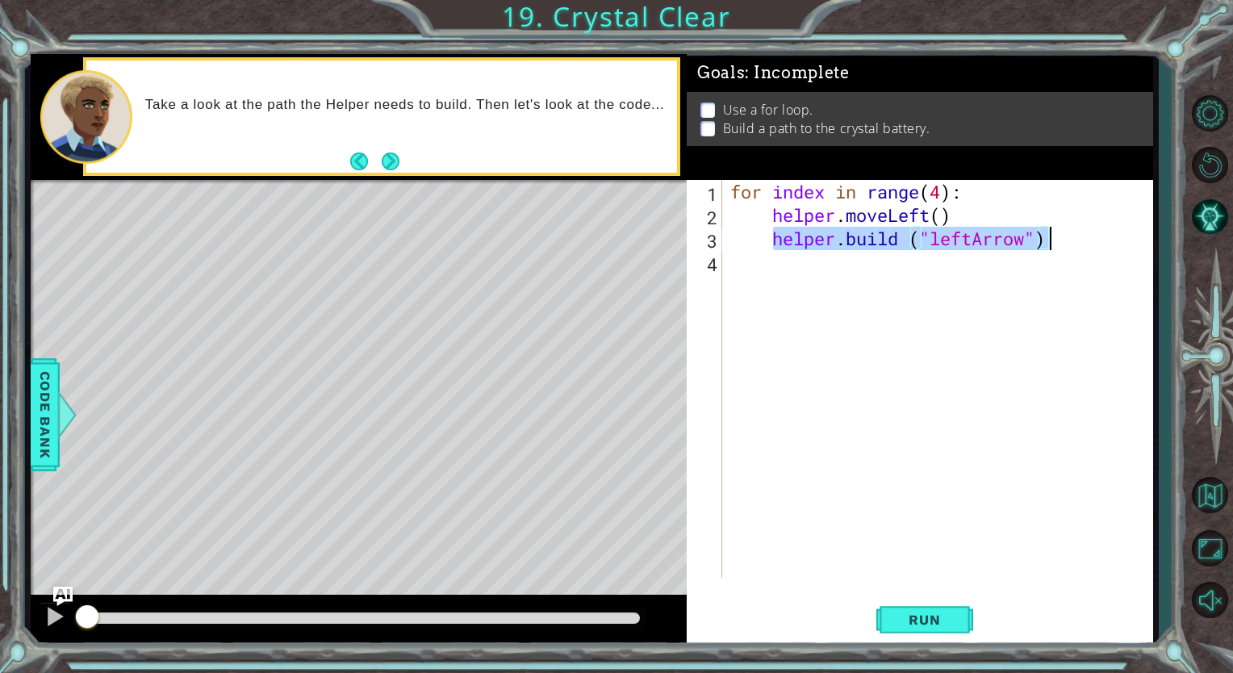
drag, startPoint x: 769, startPoint y: 241, endPoint x: 1067, endPoint y: 249, distance: 297.9
click at [1067, 249] on div "for index in range ( 4 ) : helper . moveLeft ( ) helper . build ( "leftArrow" )" at bounding box center [941, 402] width 429 height 445
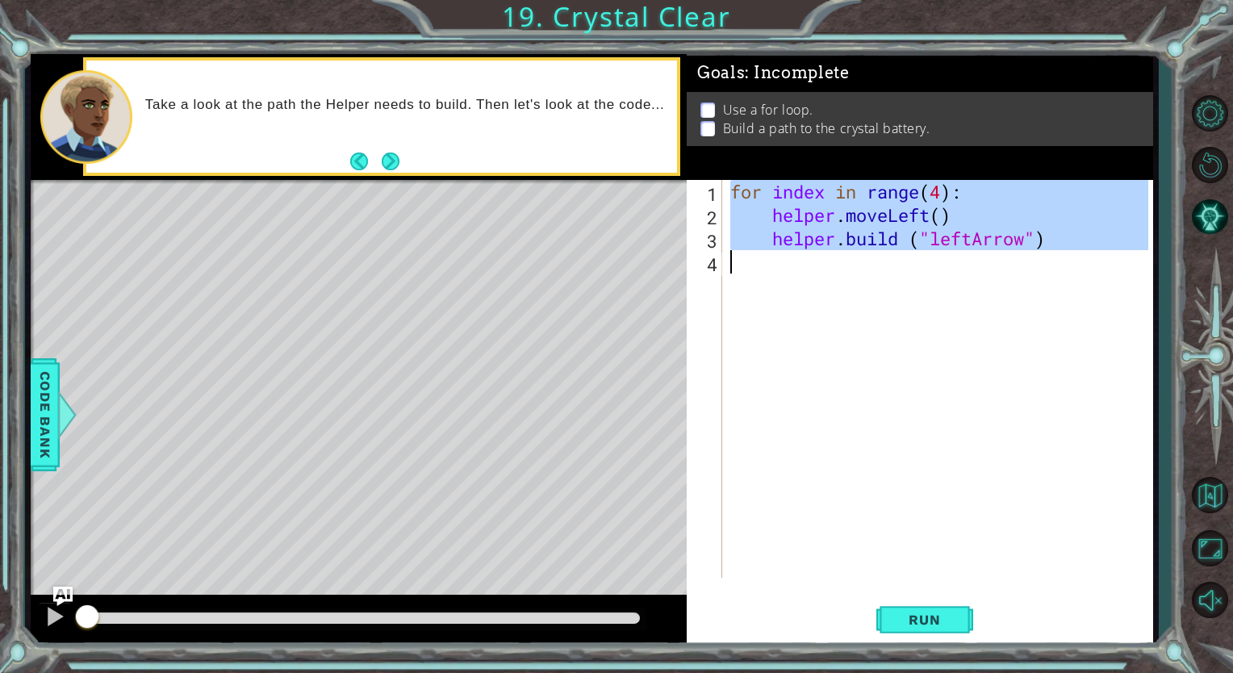
drag, startPoint x: 730, startPoint y: 190, endPoint x: 1058, endPoint y: 258, distance: 335.5
click at [1058, 258] on div "for index in range ( 4 ) : helper . moveLeft ( ) helper . build ( "leftArrow" )" at bounding box center [941, 402] width 429 height 445
click at [801, 234] on div "for index in range ( 4 ) : helper . moveLeft ( ) helper . build ( "leftArrow" )" at bounding box center [937, 379] width 421 height 398
drag, startPoint x: 730, startPoint y: 188, endPoint x: 1071, endPoint y: 276, distance: 351.7
click at [1071, 276] on div "for index in range ( 4 ) : helper . moveLeft ( ) helper . build ( "leftArrow" )" at bounding box center [941, 402] width 429 height 445
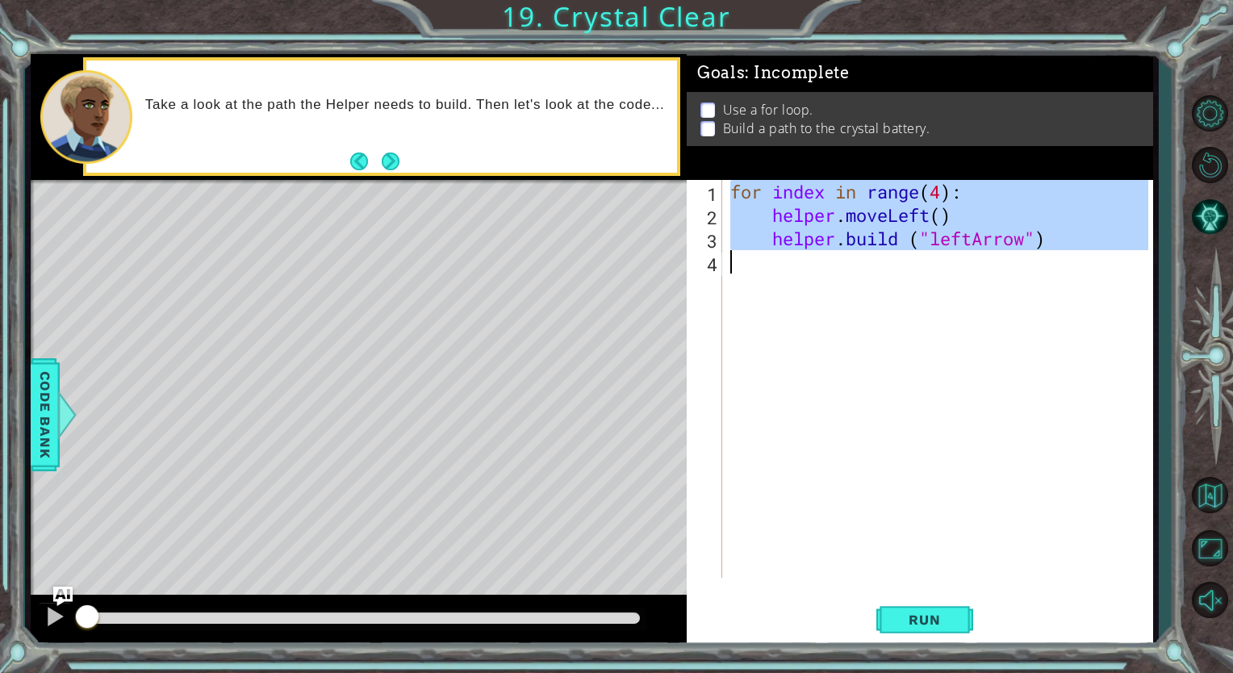
type textarea "[DOMAIN_NAME] ("leftArrow")"
